Goal: Navigation & Orientation: Find specific page/section

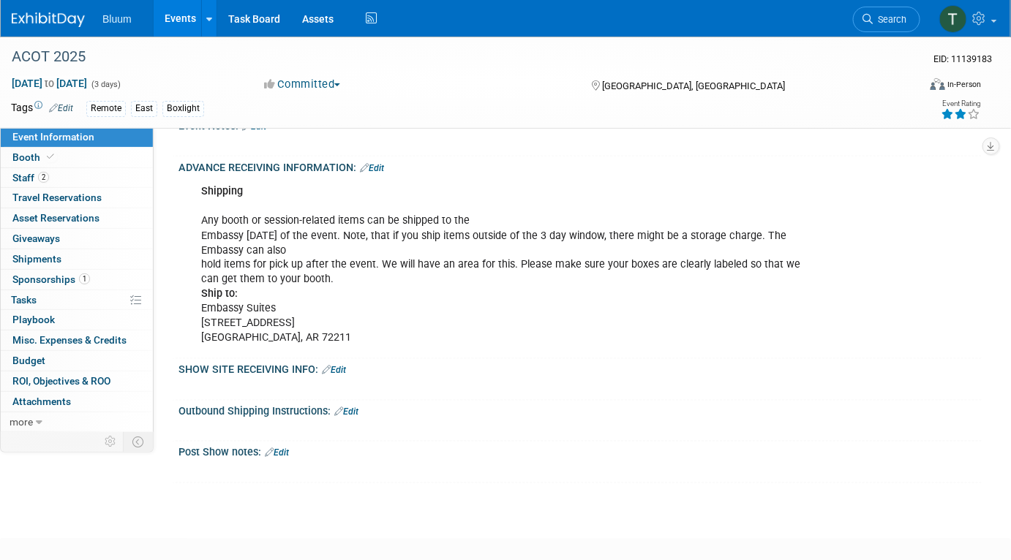
click at [189, 17] on link "Events" at bounding box center [180, 18] width 53 height 37
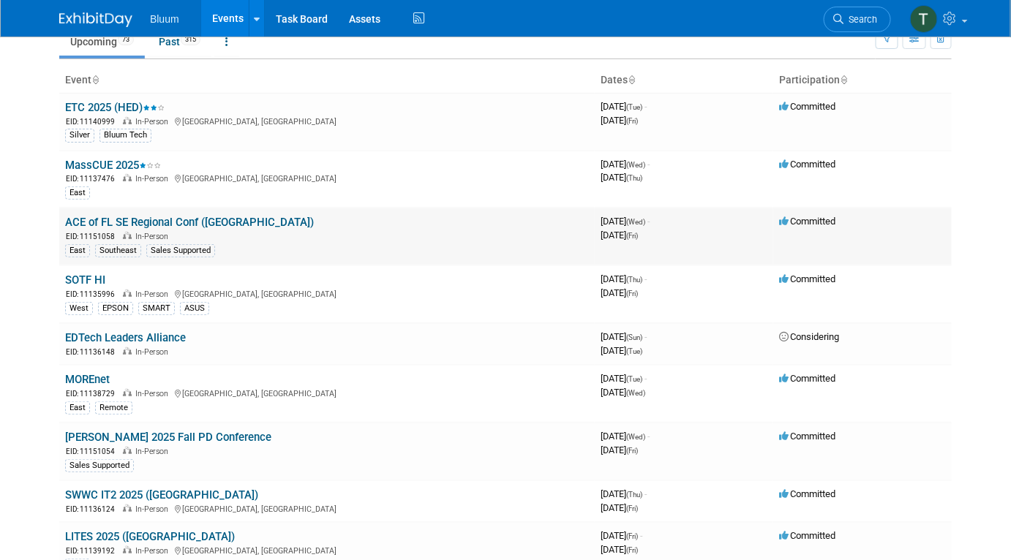
scroll to position [132, 0]
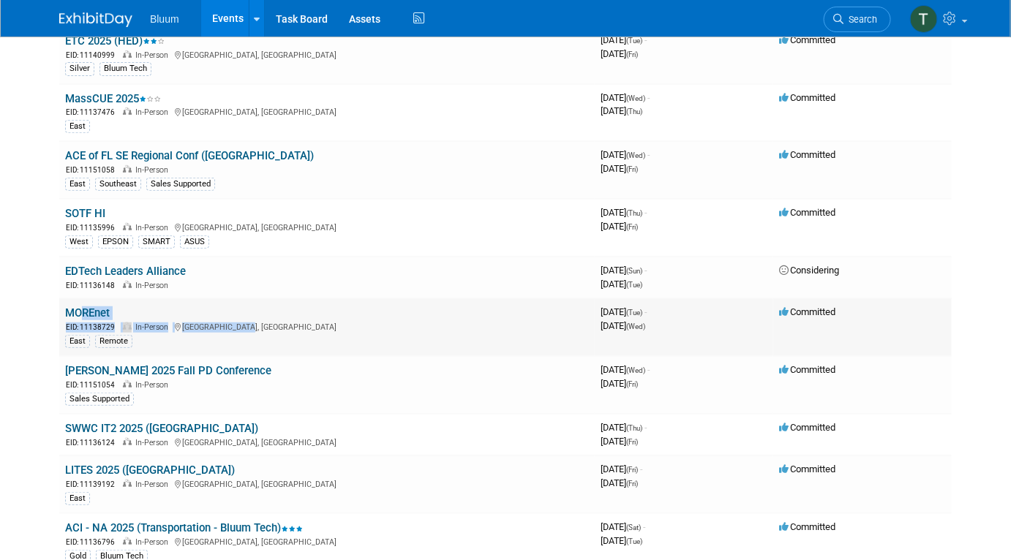
drag, startPoint x: 268, startPoint y: 321, endPoint x: 72, endPoint y: 298, distance: 196.6
click at [73, 298] on td "MOREnet EID: 11138729 In-Person Osage Beach, MO East Remote" at bounding box center [326, 327] width 535 height 58
click at [71, 298] on td "MOREnet EID: 11138729 In-Person Osage Beach, MO East Remote" at bounding box center [326, 327] width 535 height 58
click at [278, 322] on div "EID: 11138729 In-Person Osage Beach, MO" at bounding box center [327, 326] width 524 height 12
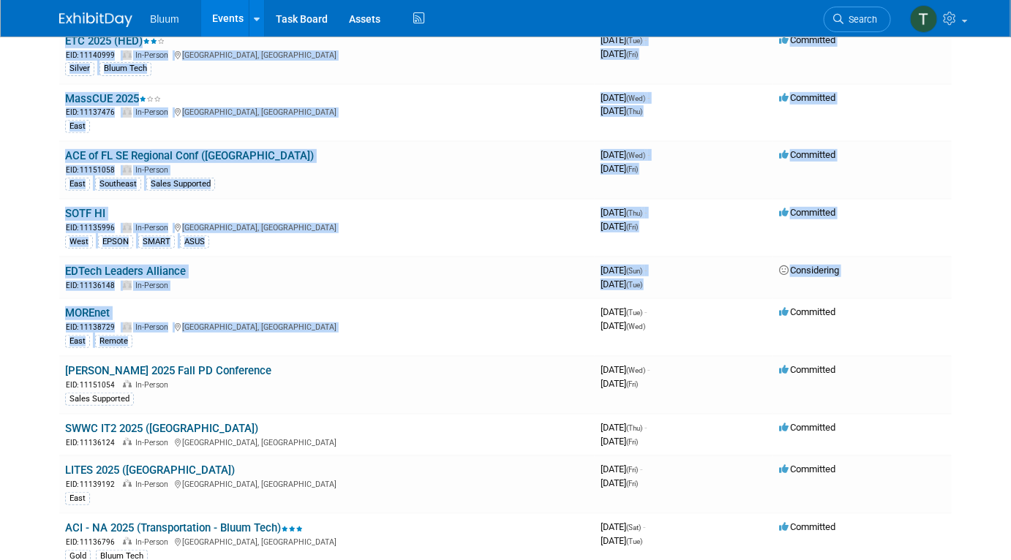
drag, startPoint x: 247, startPoint y: 328, endPoint x: 42, endPoint y: 298, distance: 207.1
click at [42, 298] on body "Bluum Events Add Event Bulk Upload Events Shareable Event Boards Recently Viewe…" at bounding box center [505, 148] width 1011 height 560
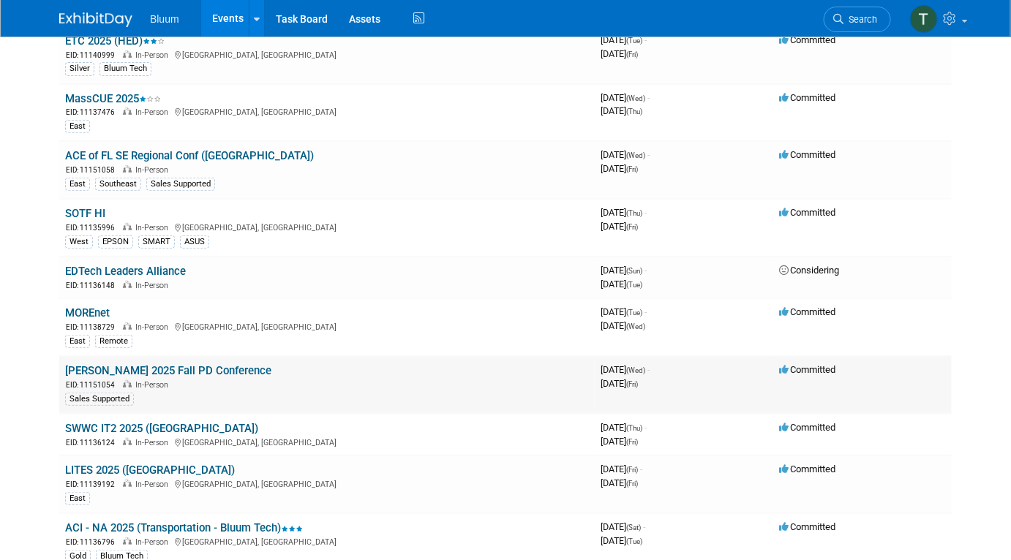
click at [241, 382] on div "EID: 11151054 In-Person" at bounding box center [327, 384] width 524 height 12
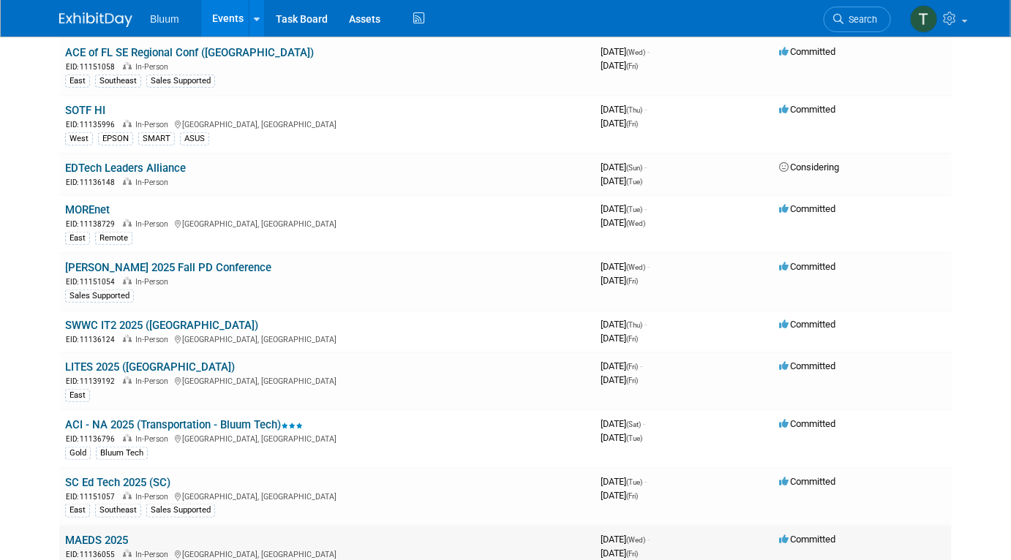
scroll to position [265, 0]
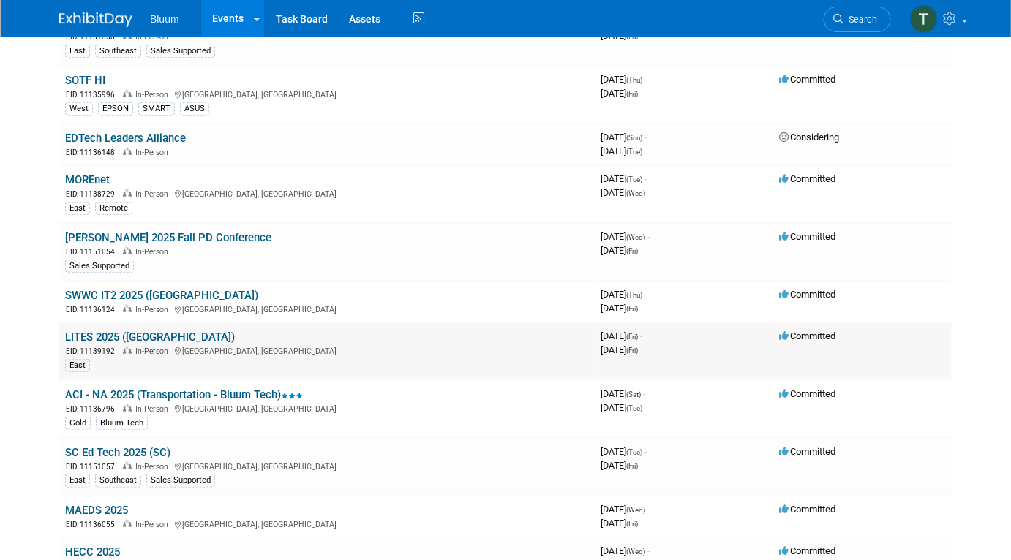
click at [646, 342] on div "October 24, 2025 (Fri)" at bounding box center [683, 349] width 167 height 14
